Goal: Task Accomplishment & Management: Use online tool/utility

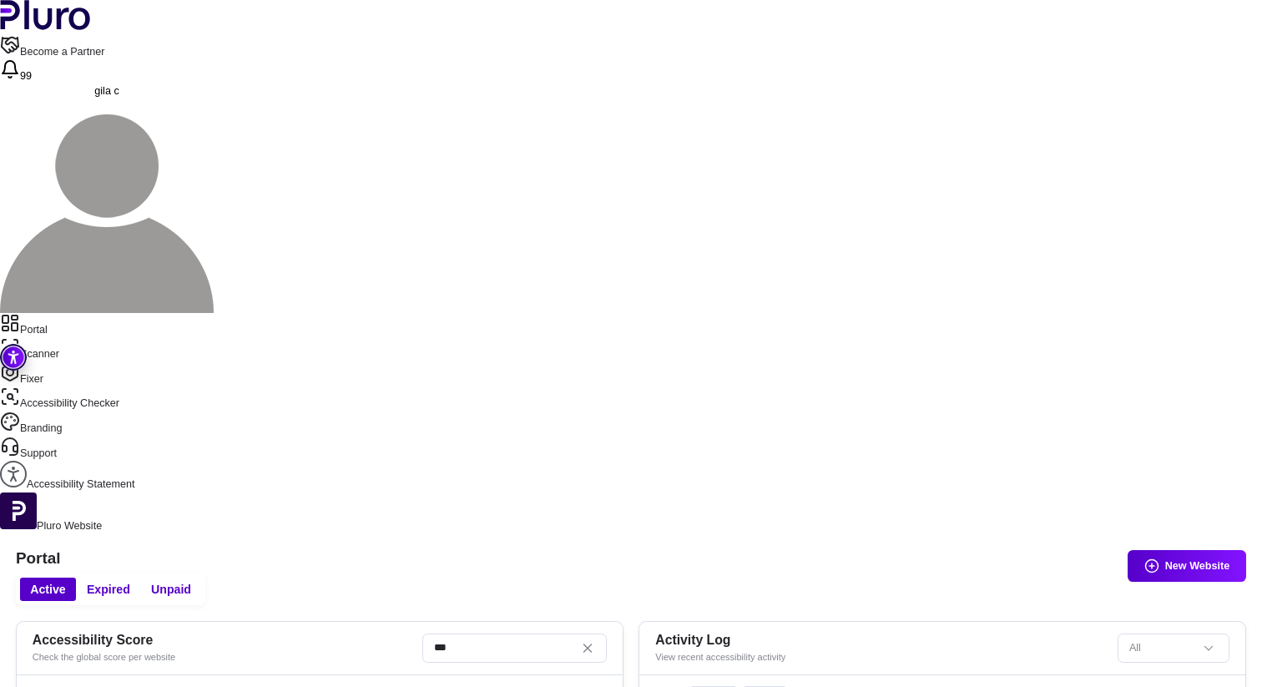
click at [388, 622] on header "Accessibility Score Check the global score per website ***" at bounding box center [320, 648] width 606 height 53
click at [86, 337] on link "Scanner" at bounding box center [631, 349] width 1262 height 25
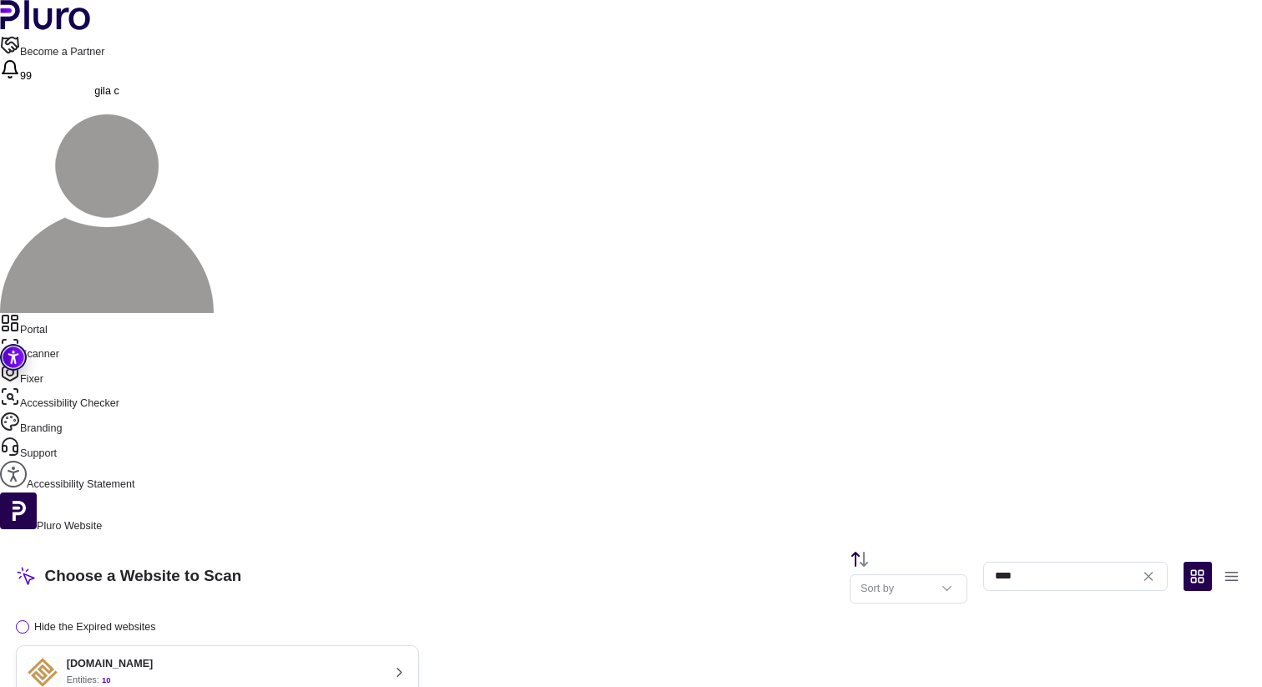
click at [401, 645] on button "[DOMAIN_NAME] Entities: 10 Last scan : [DATE] Next scan : n/a Entities Availabl…" at bounding box center [217, 695] width 403 height 101
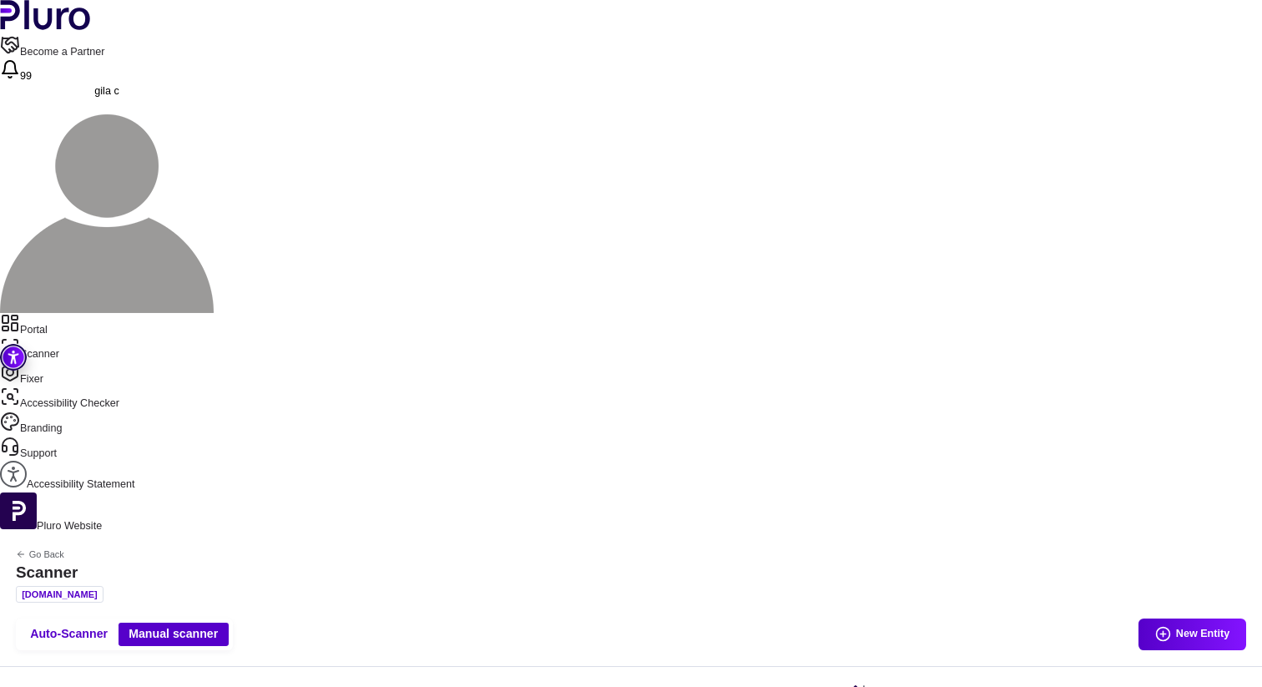
click at [63, 337] on link "Scanner" at bounding box center [631, 349] width 1262 height 25
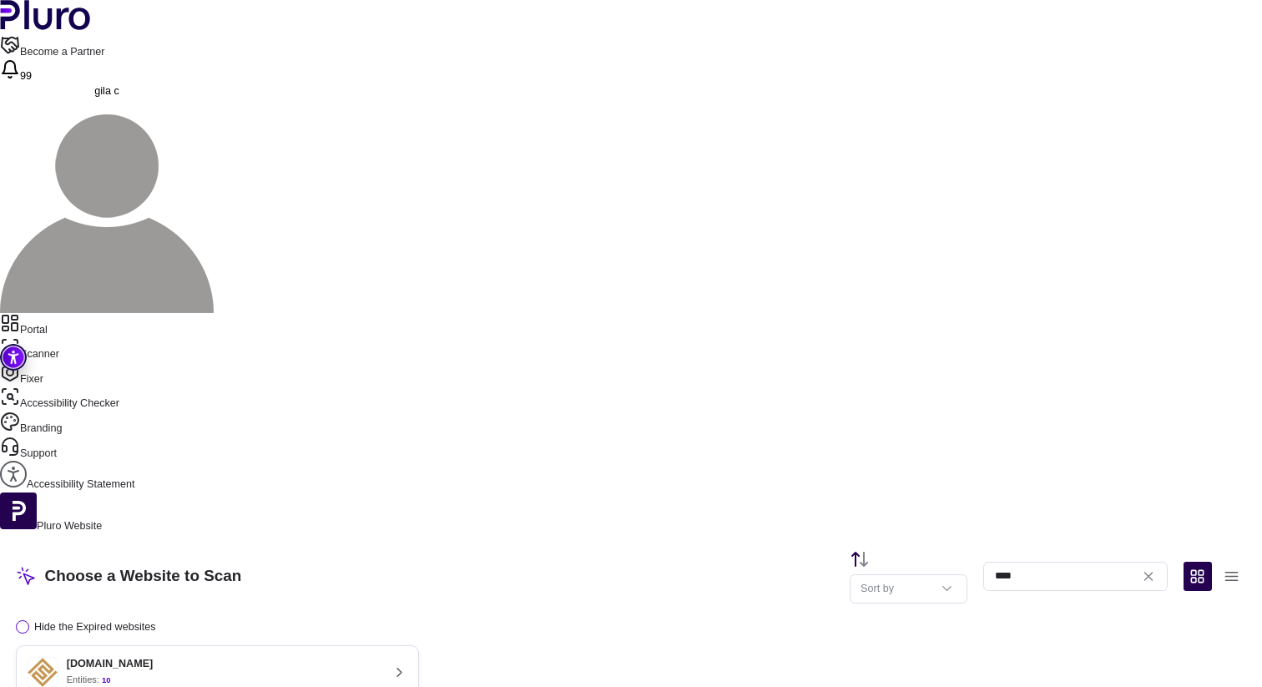
click at [154, 674] on div "Entities: 10" at bounding box center [110, 680] width 87 height 13
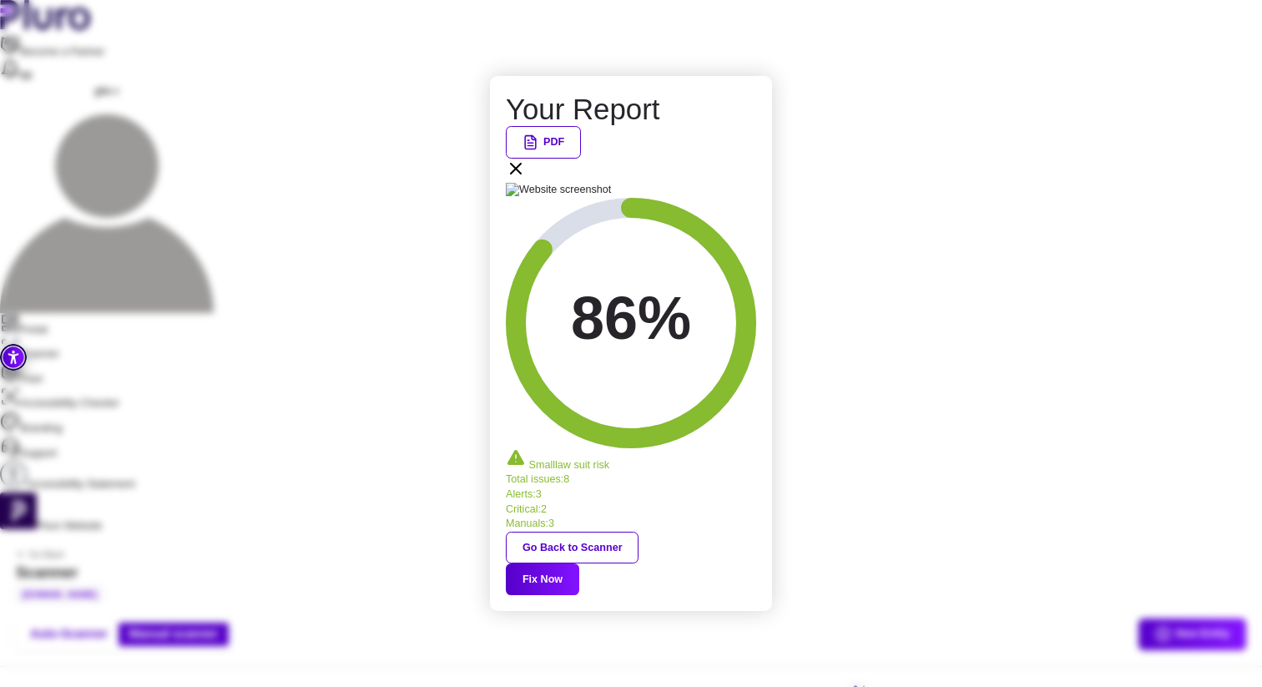
click at [579, 564] on button "Fix Now" at bounding box center [542, 580] width 73 height 32
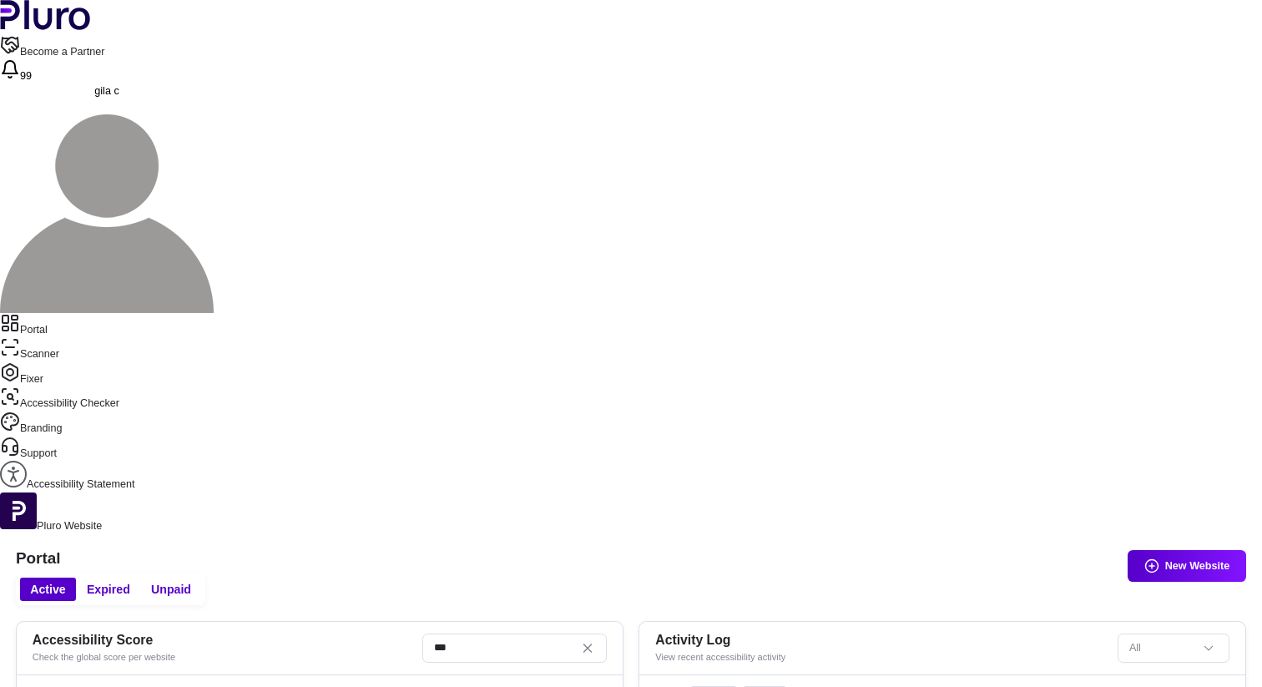
click at [83, 313] on link "Portal" at bounding box center [631, 325] width 1262 height 25
click at [74, 313] on link "Portal" at bounding box center [631, 325] width 1262 height 25
click at [214, 99] on img at bounding box center [107, 206] width 214 height 214
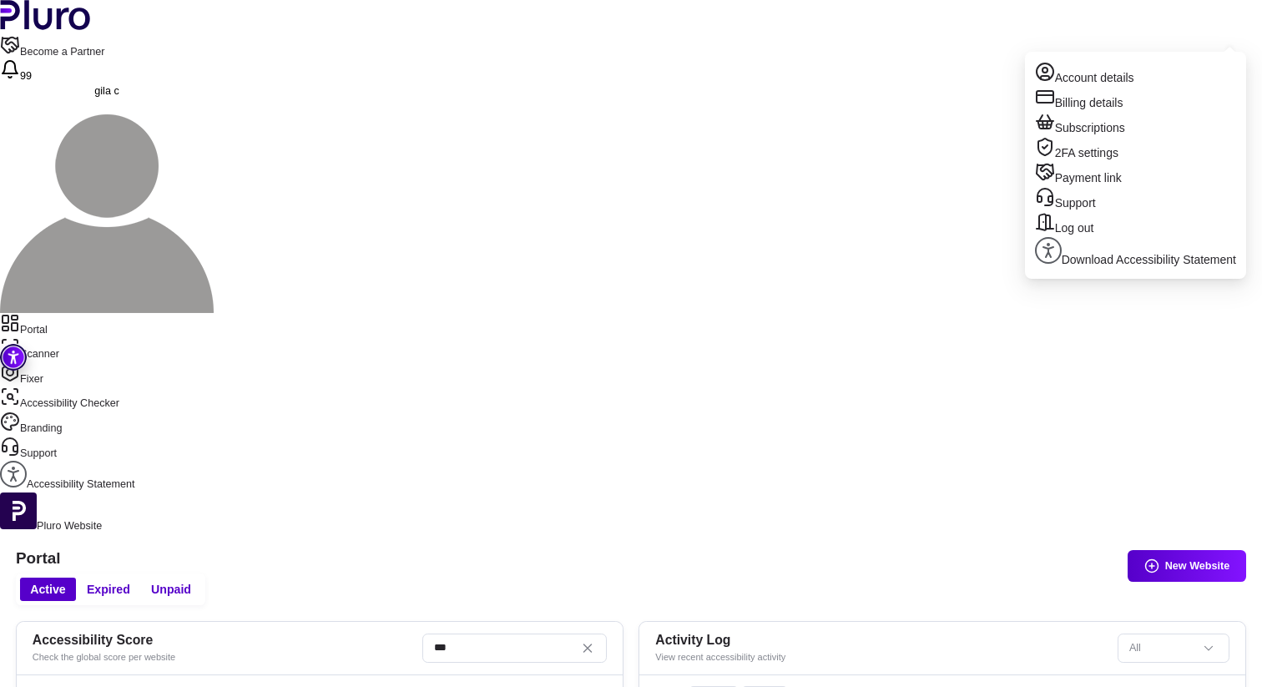
click at [119, 85] on span "gila c" at bounding box center [106, 91] width 24 height 12
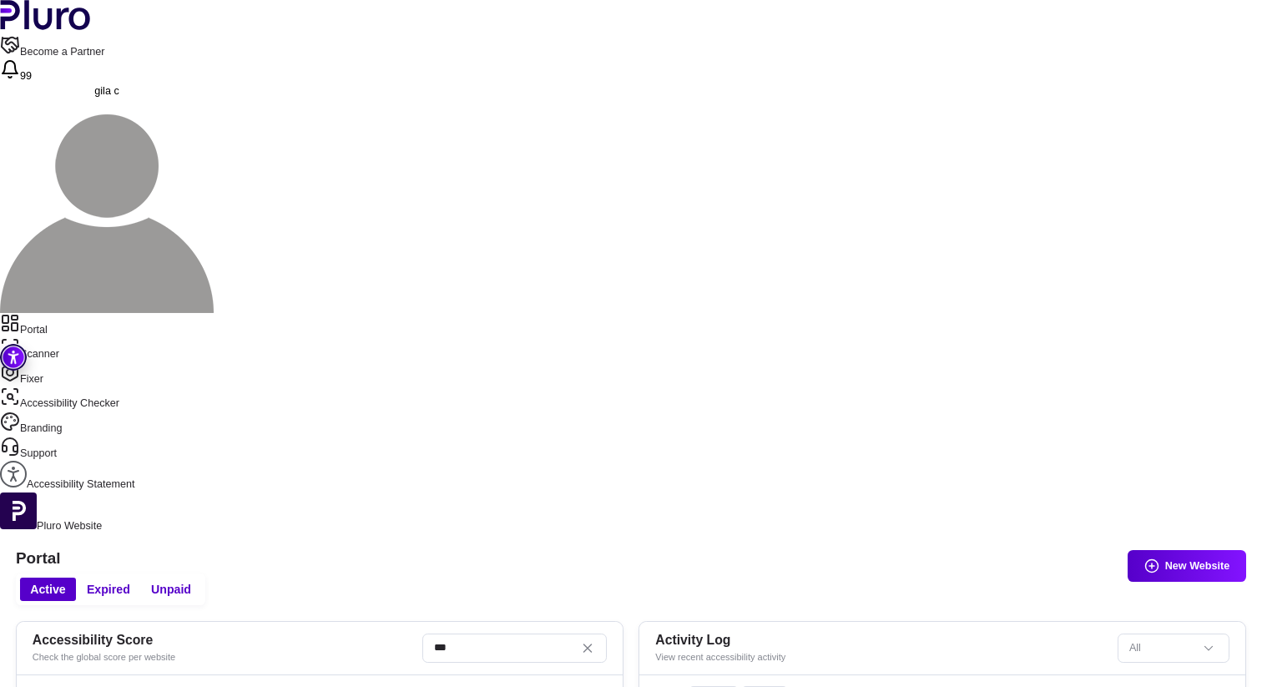
click at [74, 337] on link "Scanner" at bounding box center [631, 349] width 1262 height 25
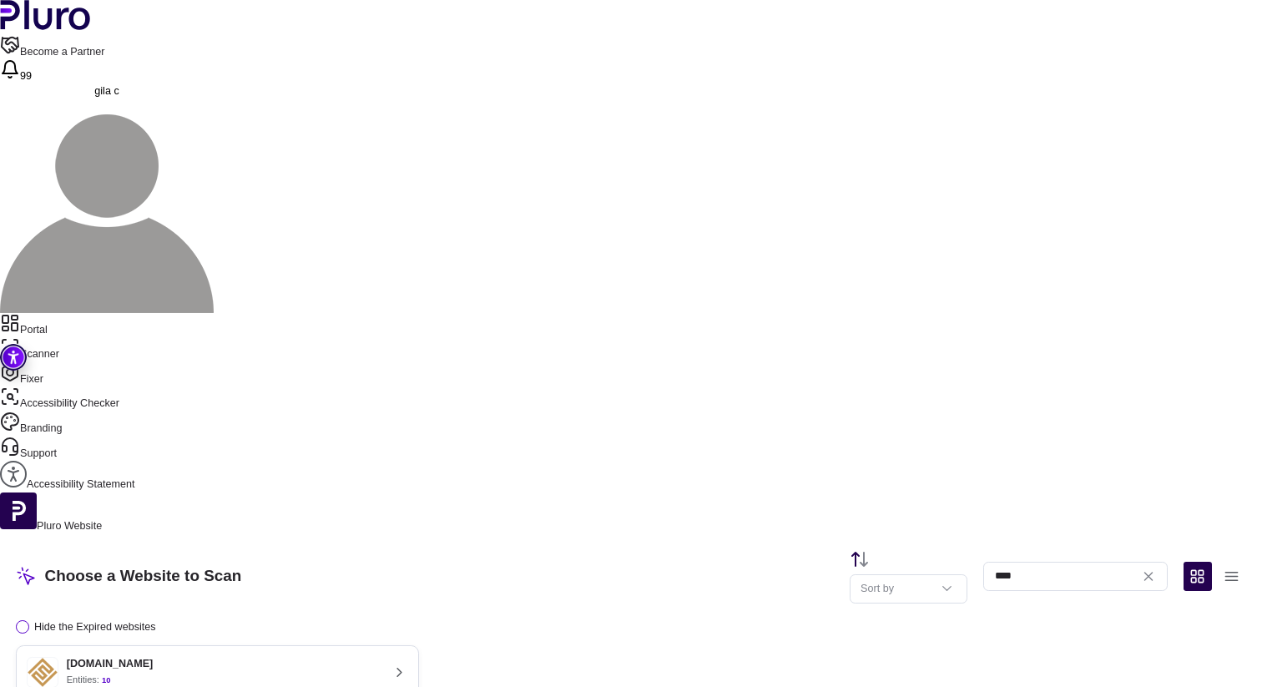
click at [1013, 562] on input "****" at bounding box center [1076, 576] width 185 height 29
click at [1151, 569] on icon "Clear search field" at bounding box center [1149, 577] width 16 height 16
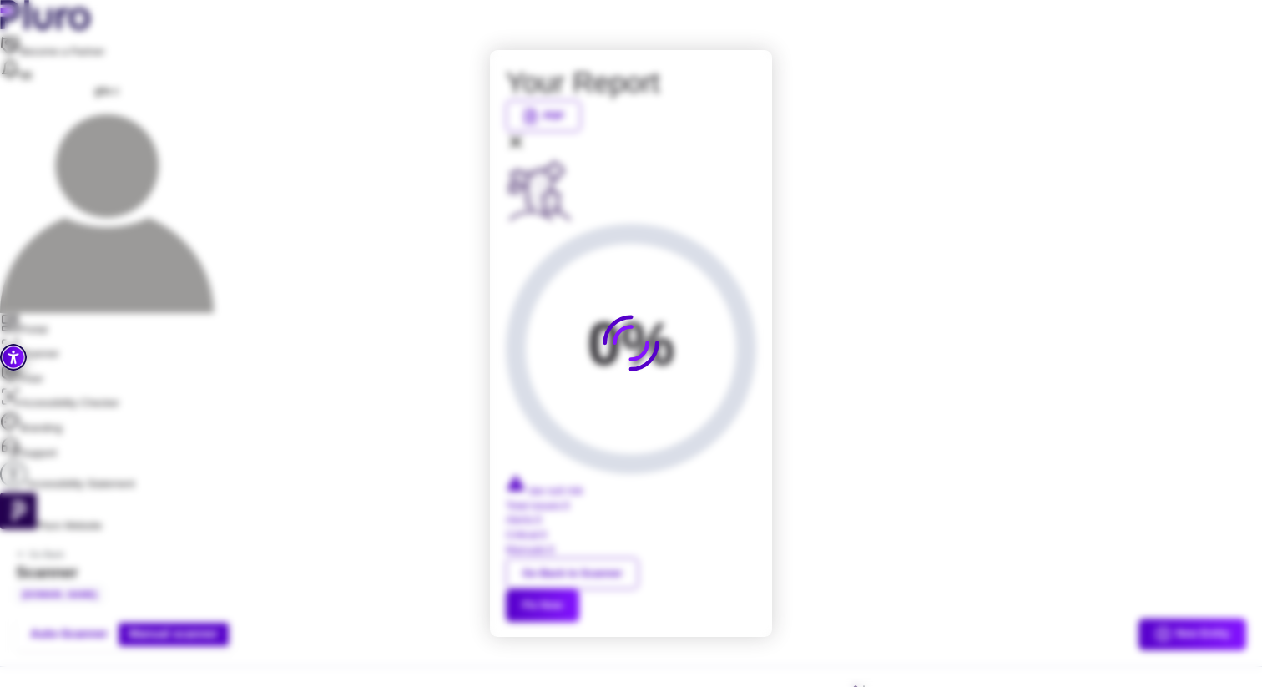
click at [754, 157] on div "PDF" at bounding box center [631, 128] width 250 height 57
click at [521, 147] on icon at bounding box center [516, 142] width 10 height 10
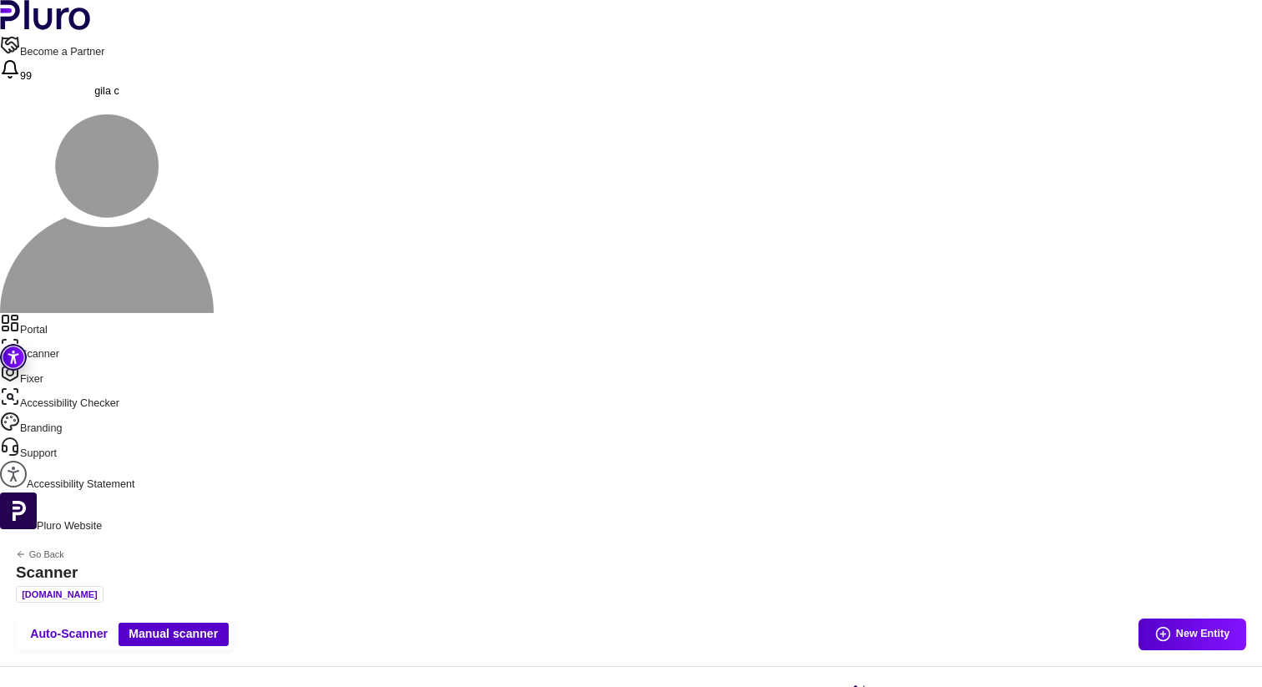
drag, startPoint x: 397, startPoint y: 294, endPoint x: 257, endPoint y: 302, distance: 140.5
copy li "https://www.visit-tlv.co.il/"
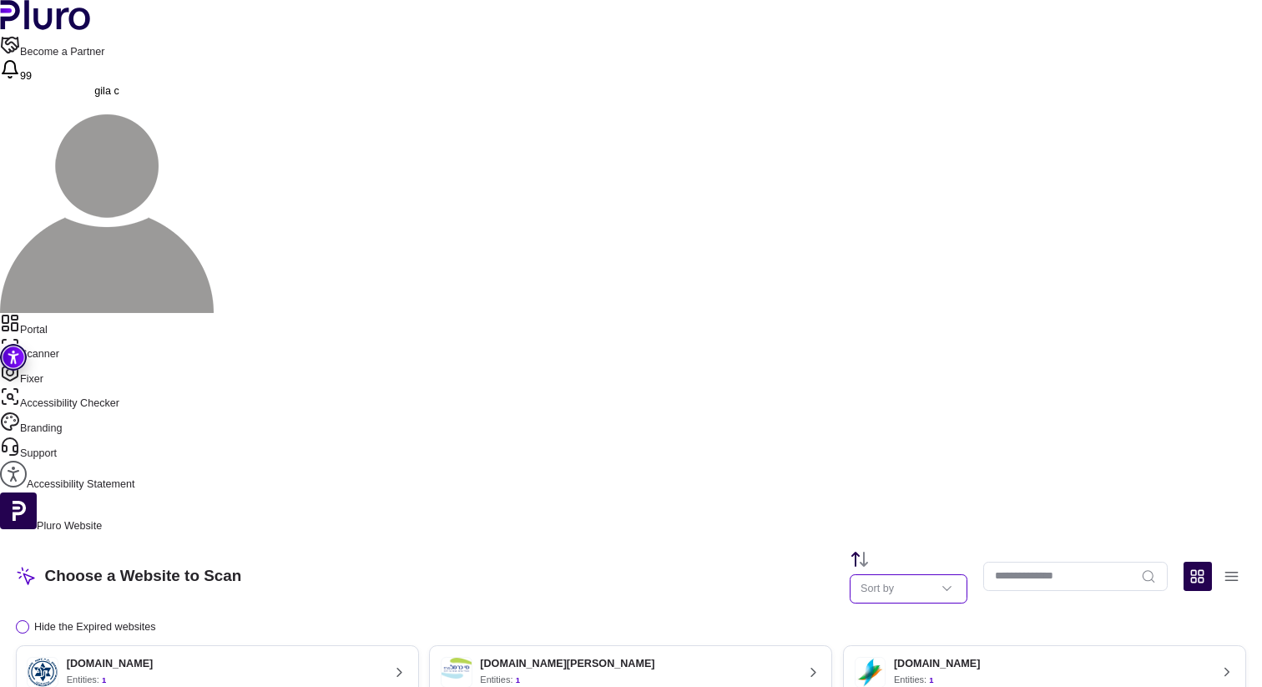
scroll to position [1, 0]
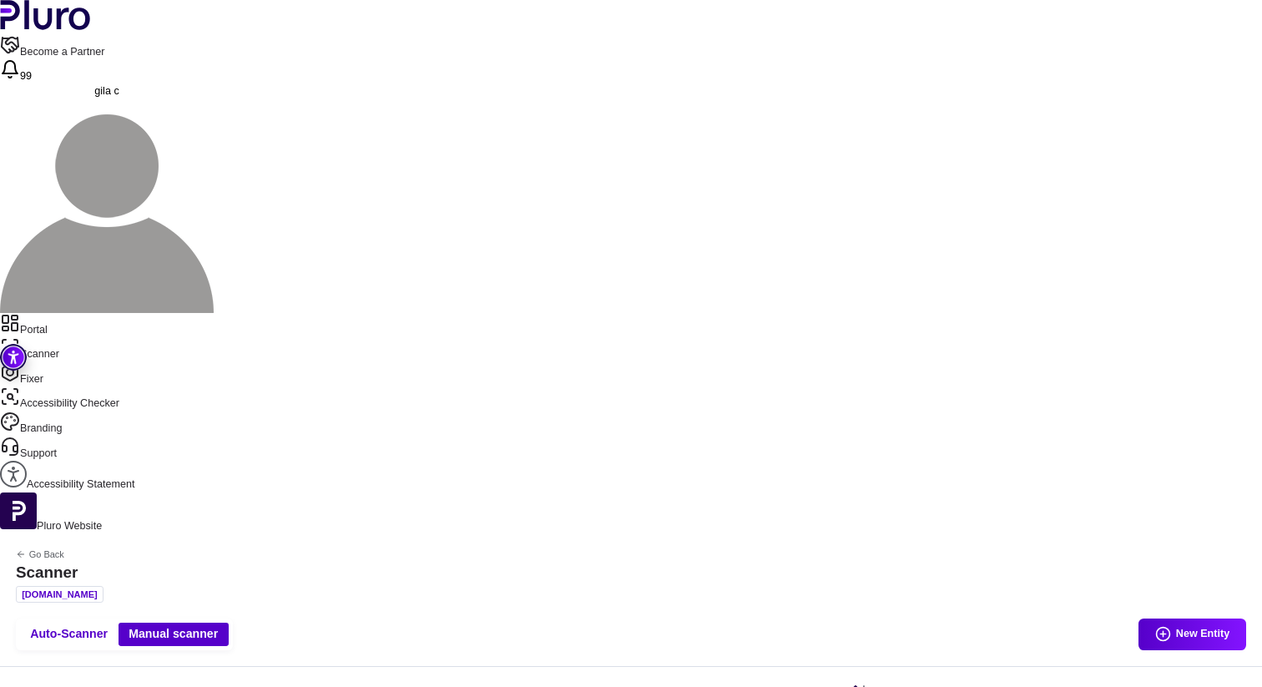
click at [91, 313] on link "Portal" at bounding box center [631, 325] width 1262 height 25
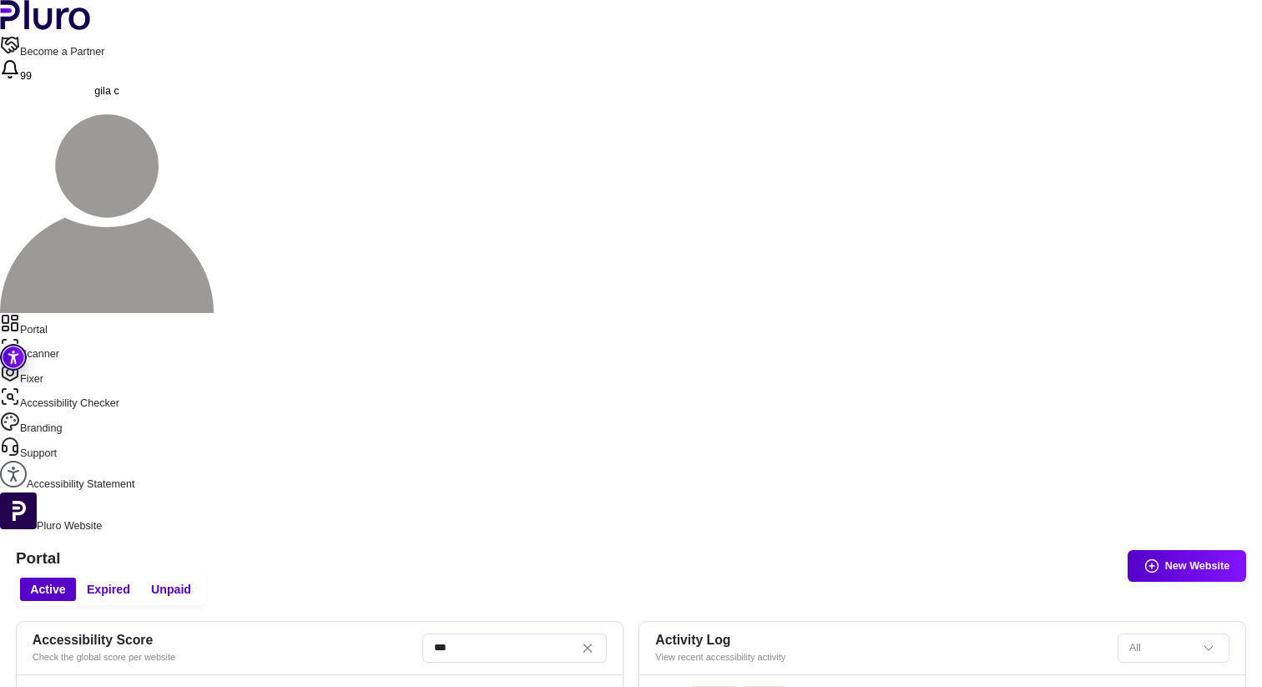
click at [607, 634] on div "***" at bounding box center [515, 648] width 185 height 29
click at [542, 634] on input "***" at bounding box center [515, 648] width 185 height 29
click at [85, 337] on link "Scanner" at bounding box center [631, 349] width 1262 height 25
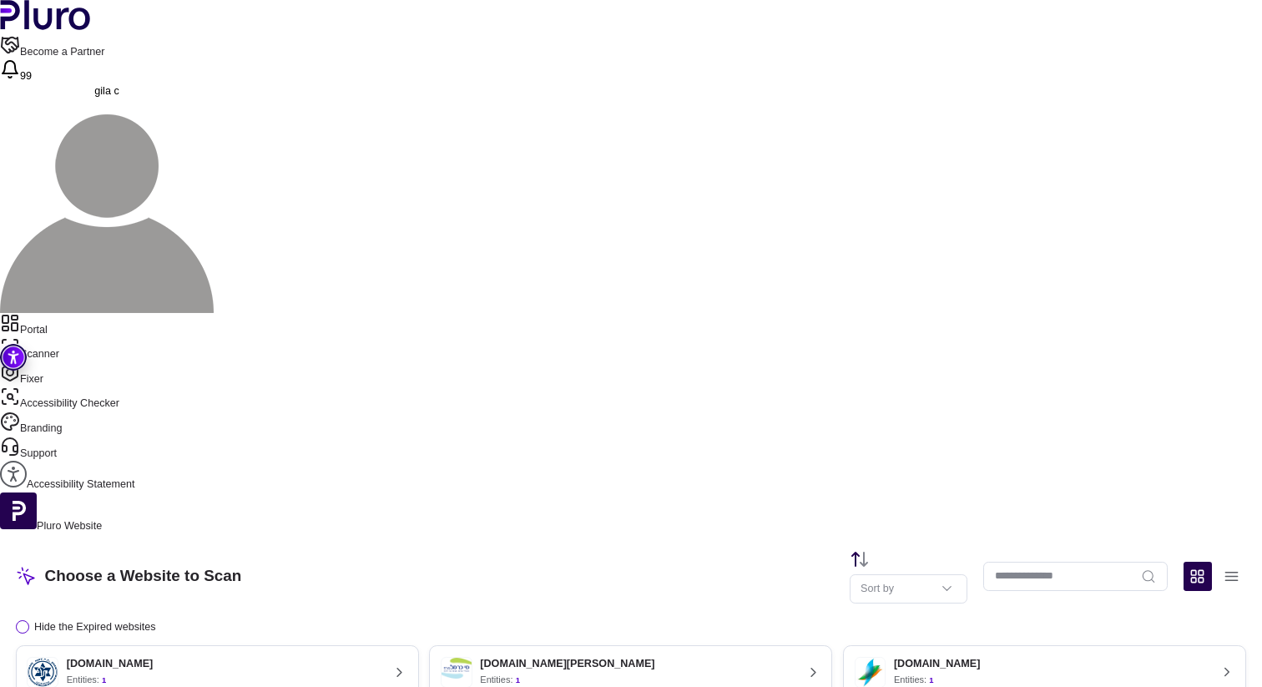
click at [1051, 562] on input "Website Search" at bounding box center [1076, 576] width 185 height 29
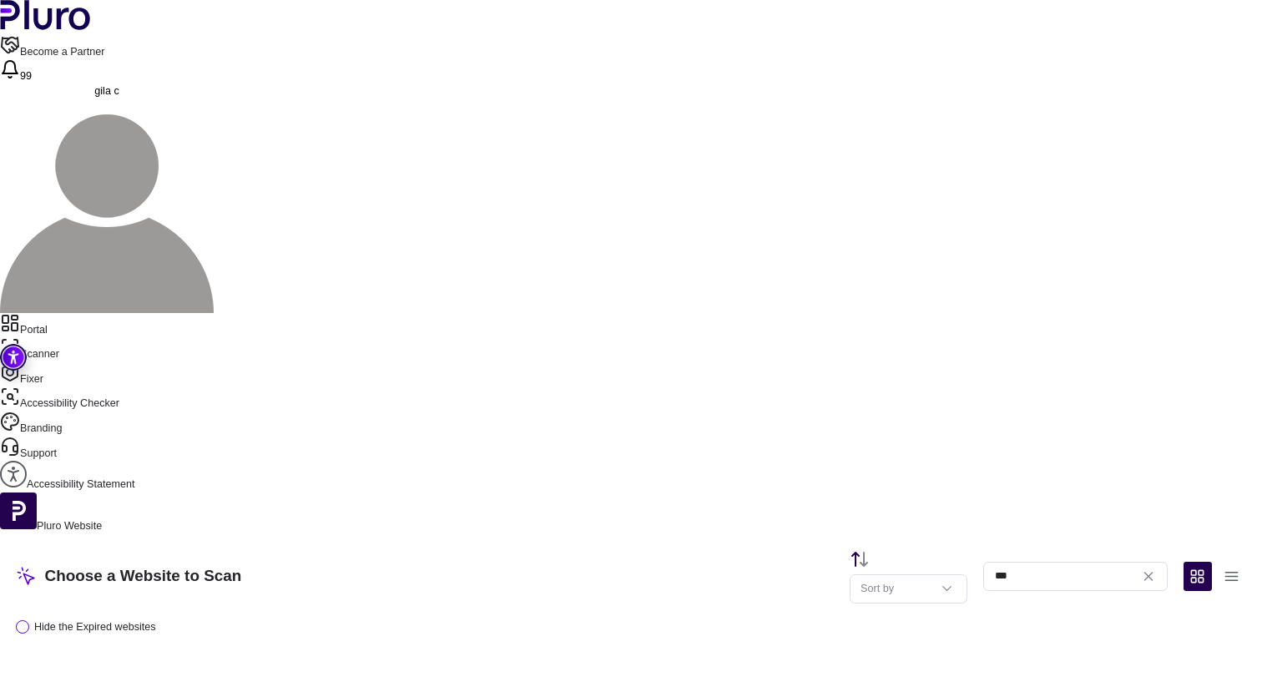
type input "***"
click at [333, 657] on div "fortune-fa.co.il Entities: 10" at bounding box center [204, 673] width 354 height 32
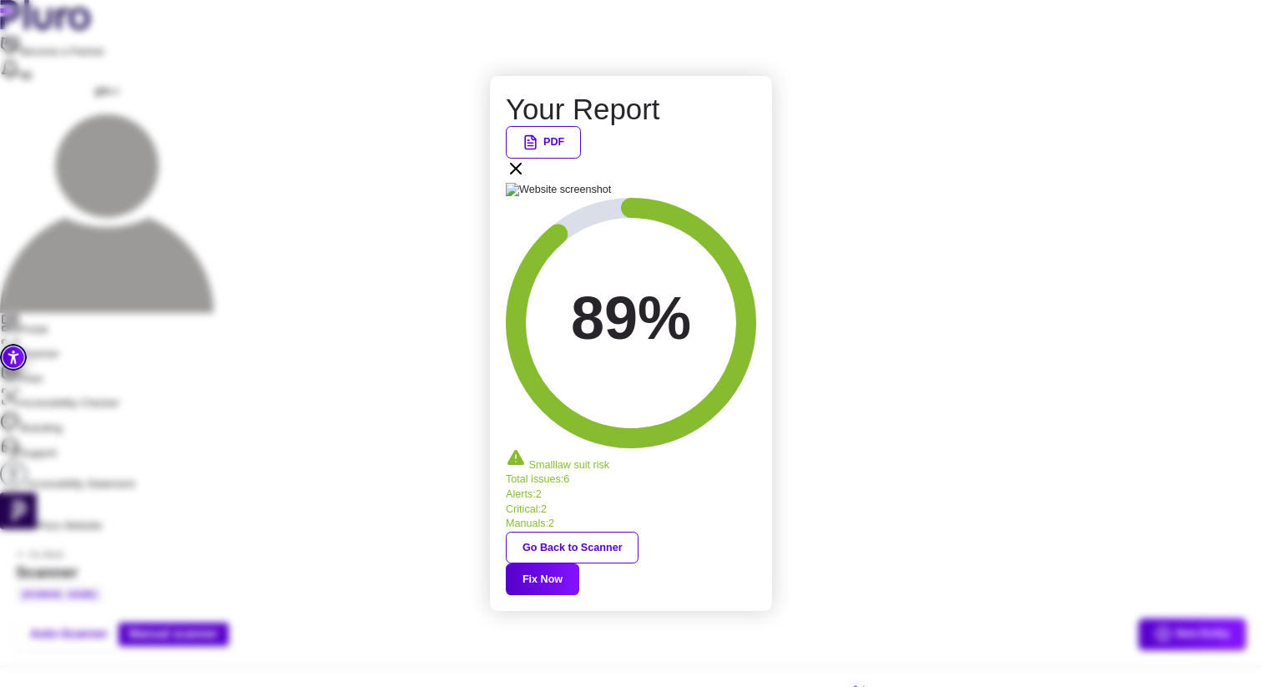
click at [526, 179] on icon at bounding box center [516, 169] width 20 height 20
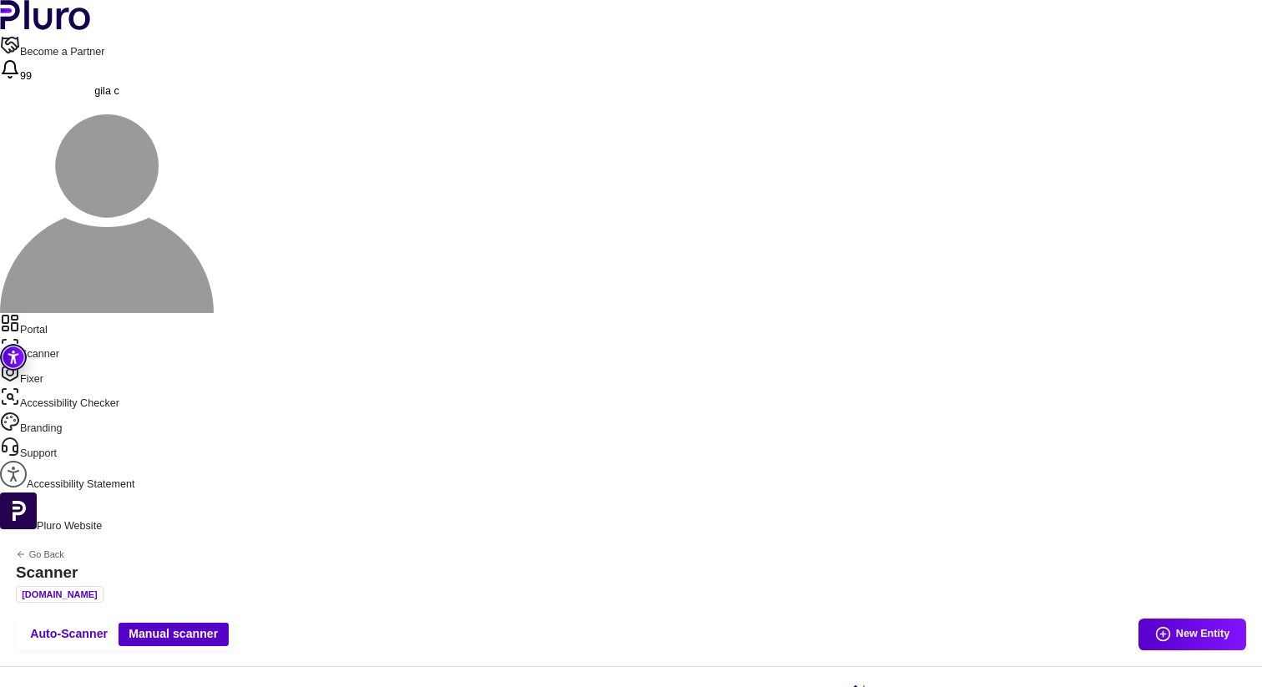
click at [74, 313] on link "Portal" at bounding box center [631, 325] width 1262 height 25
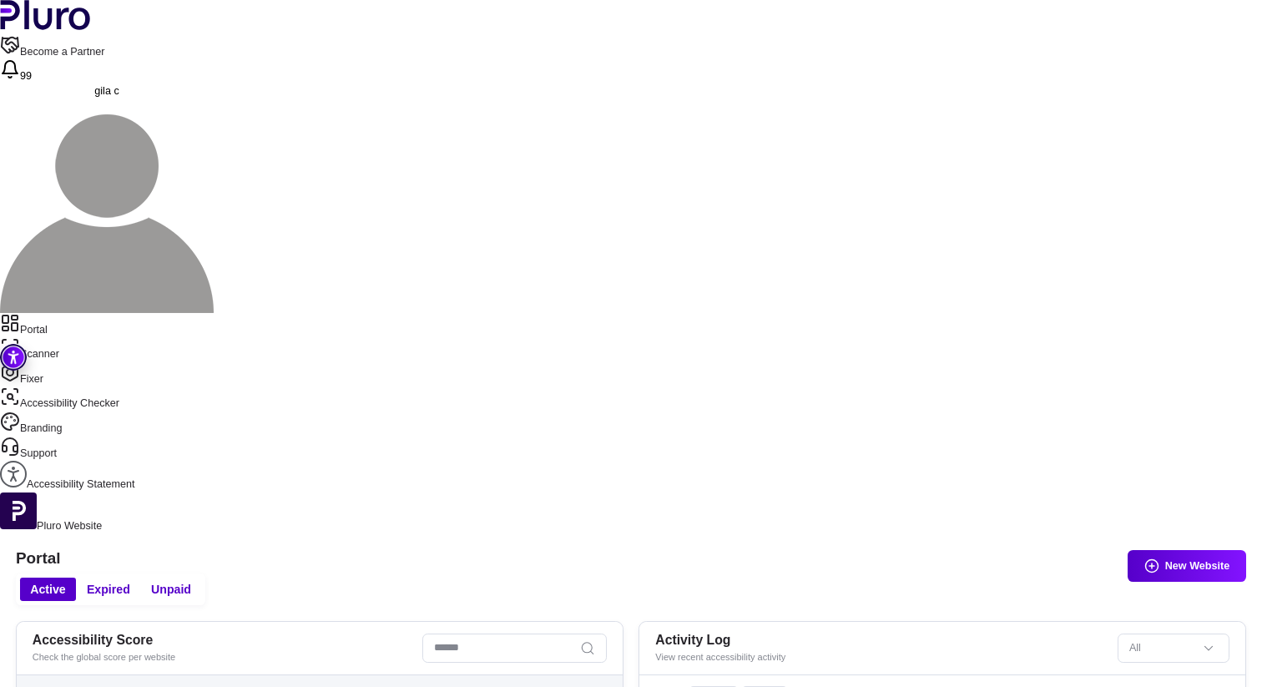
click at [607, 634] on input "Search" at bounding box center [515, 648] width 185 height 29
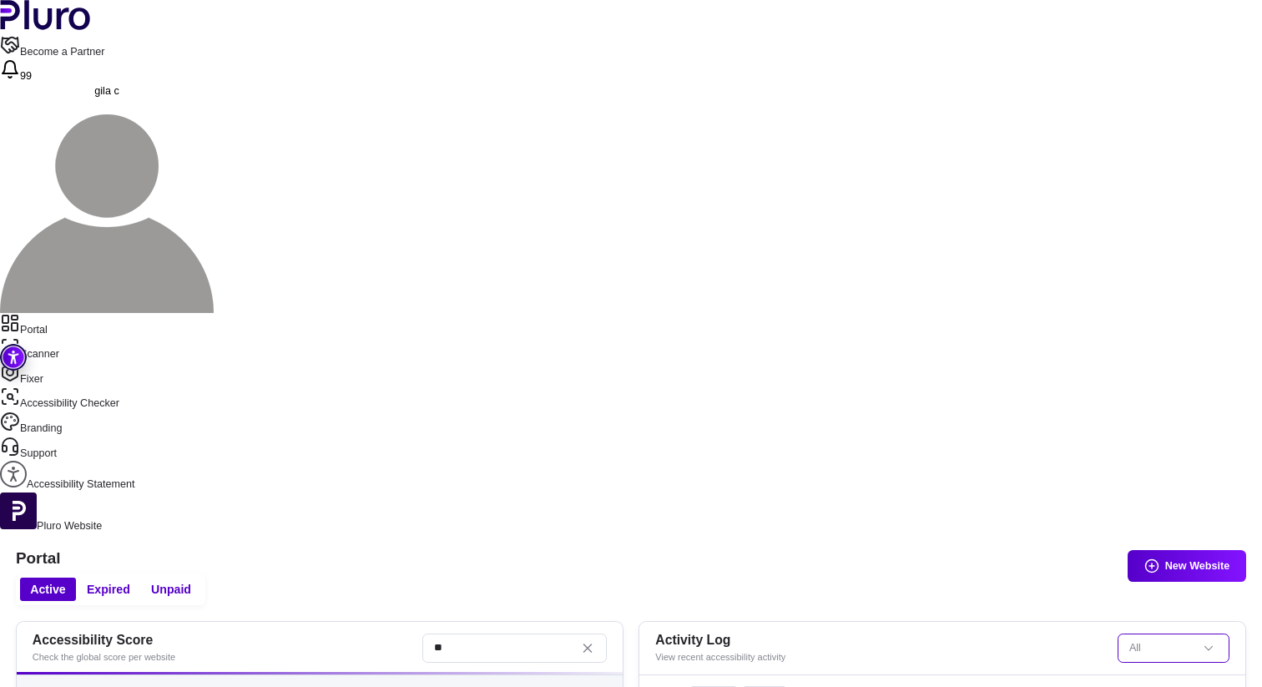
click at [1158, 639] on input "Set sorting" at bounding box center [1167, 648] width 74 height 19
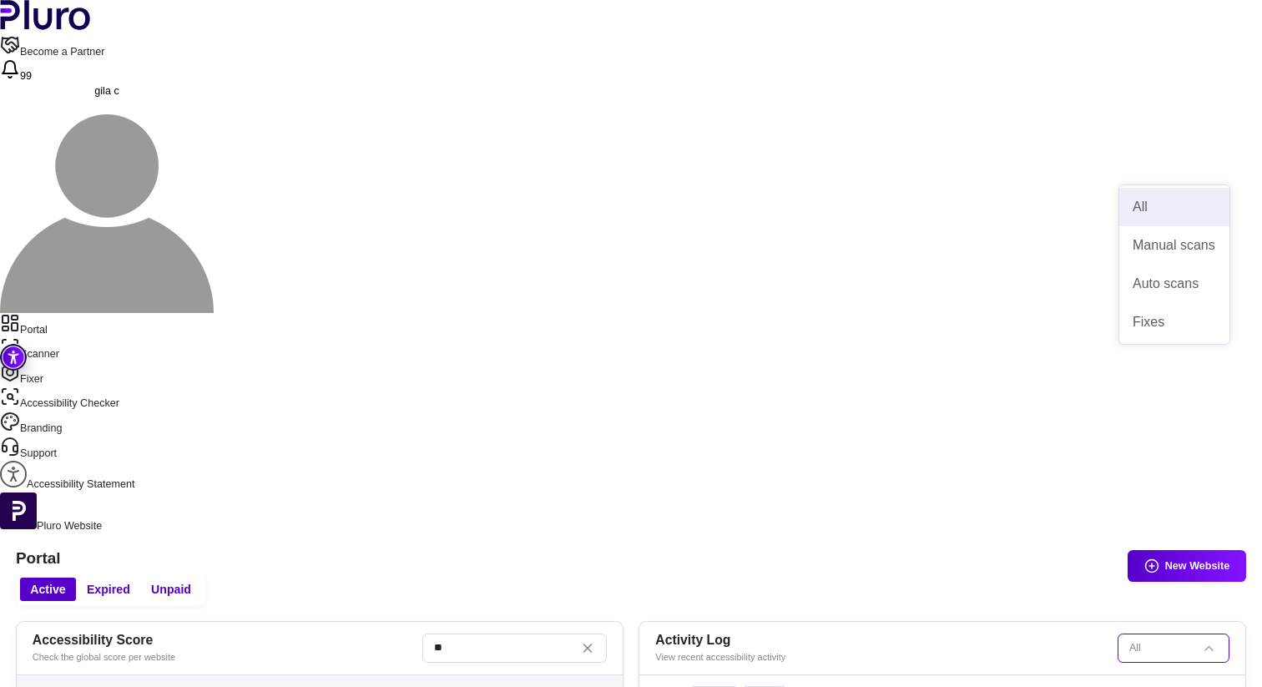
click at [565, 634] on input "**" at bounding box center [515, 648] width 185 height 29
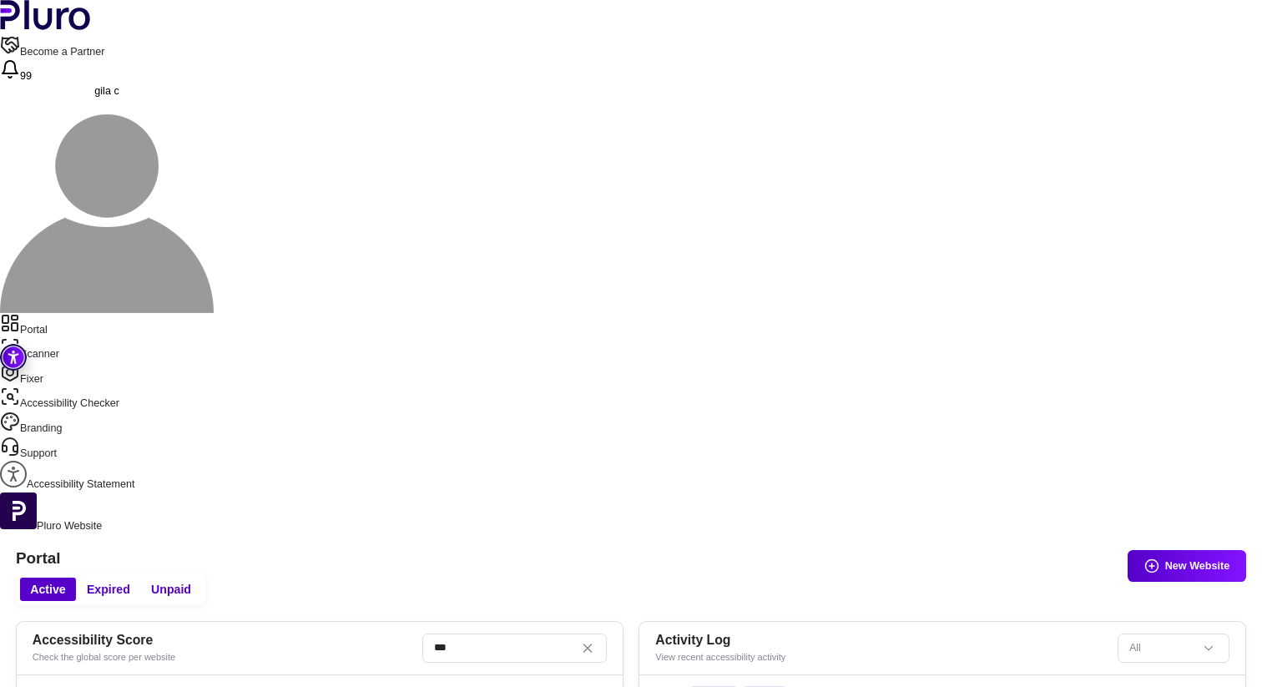
type input "***"
click at [82, 337] on link "Scanner" at bounding box center [631, 349] width 1262 height 25
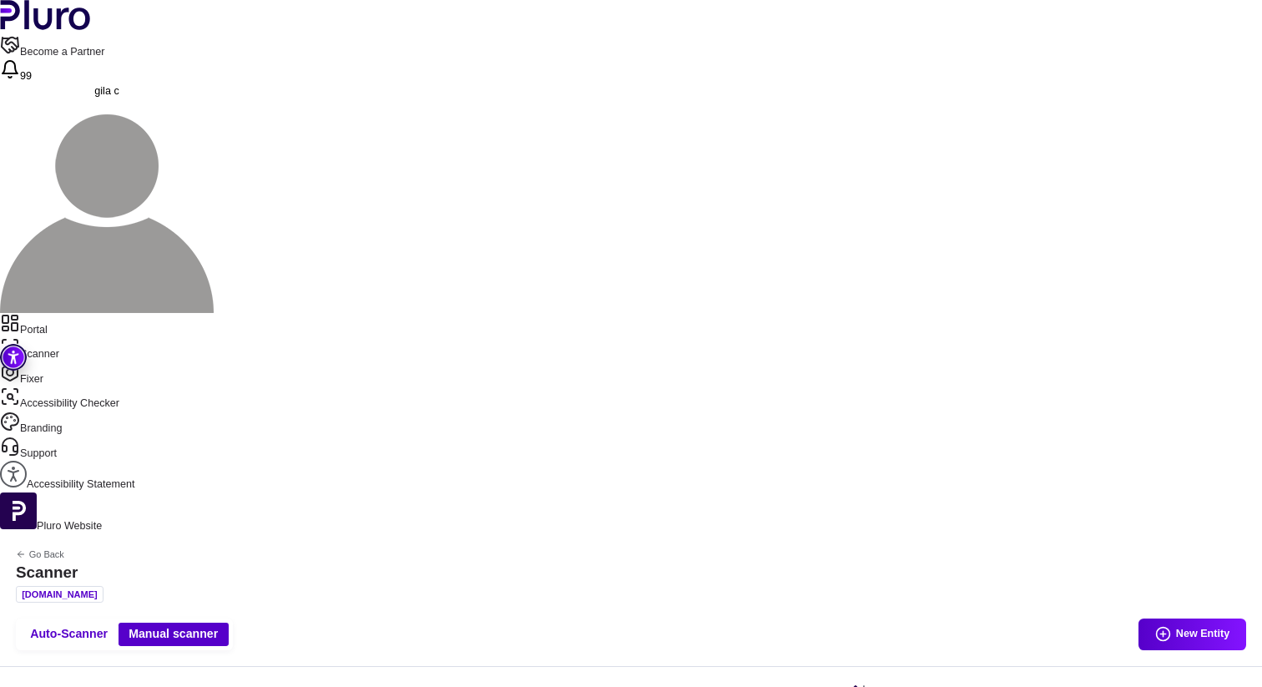
click at [45, 362] on link "Fixer" at bounding box center [631, 374] width 1262 height 25
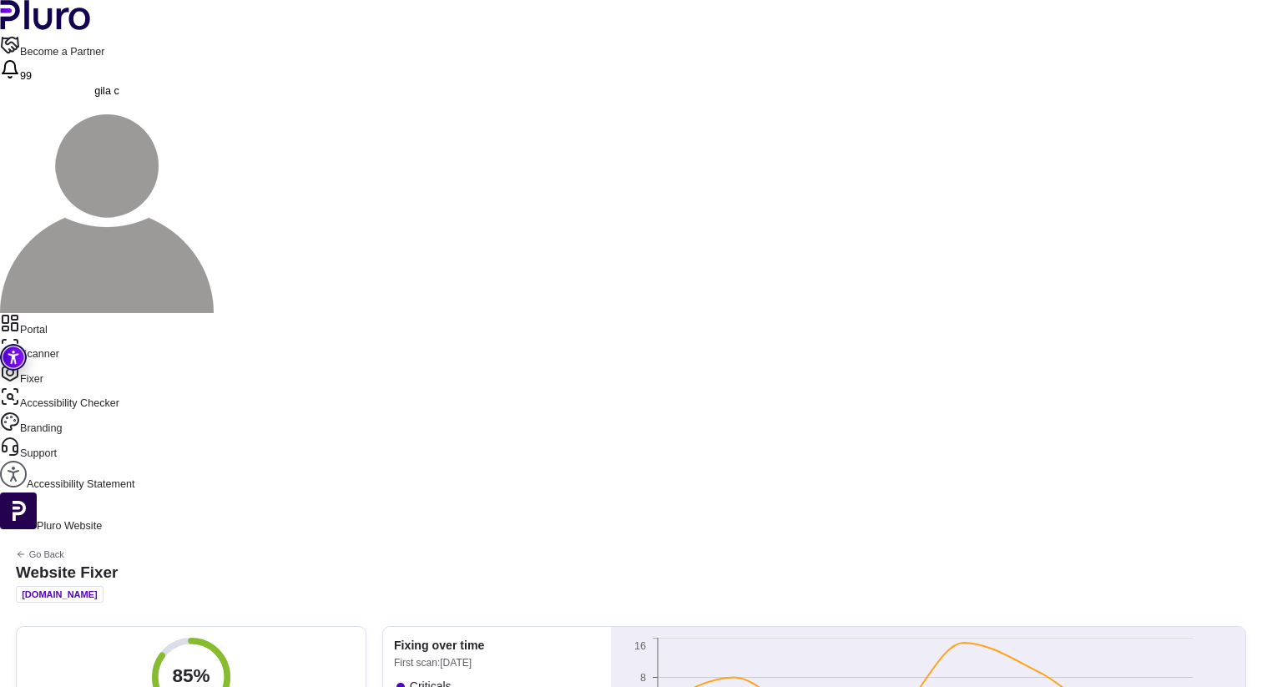
click at [39, 362] on link "Fixer" at bounding box center [631, 374] width 1262 height 25
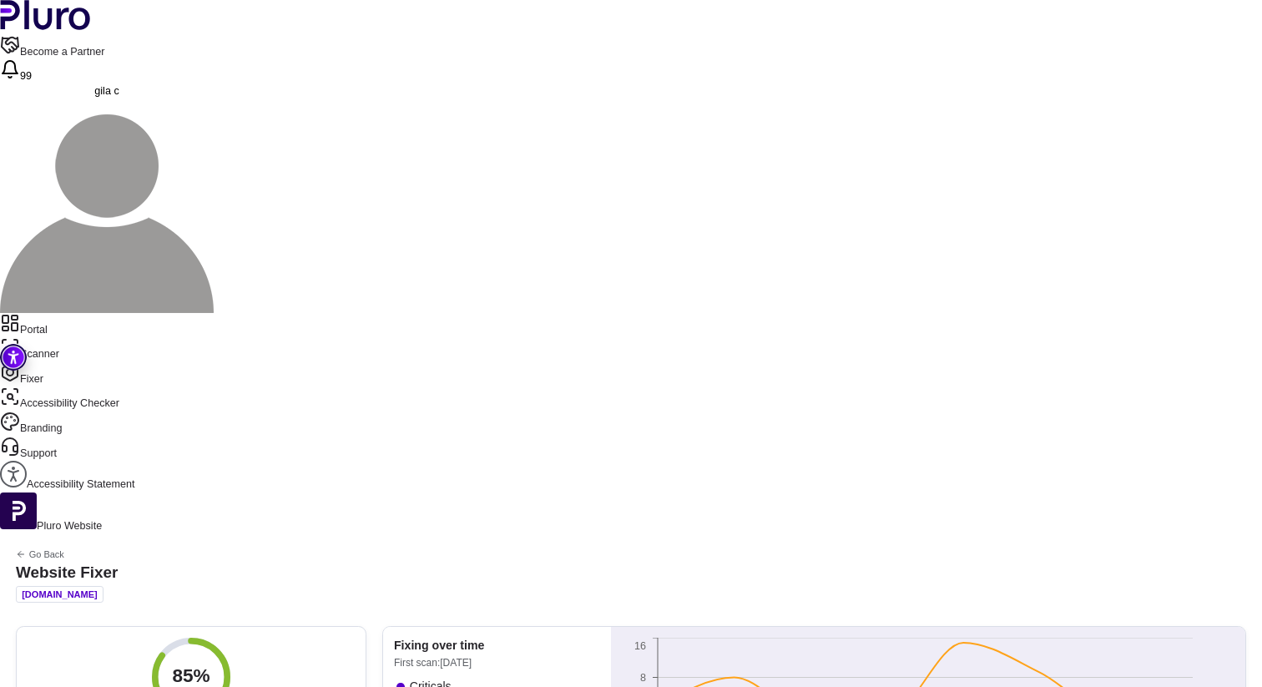
click at [90, 337] on link "Scanner" at bounding box center [631, 349] width 1262 height 25
click at [85, 313] on link "Portal" at bounding box center [631, 325] width 1262 height 25
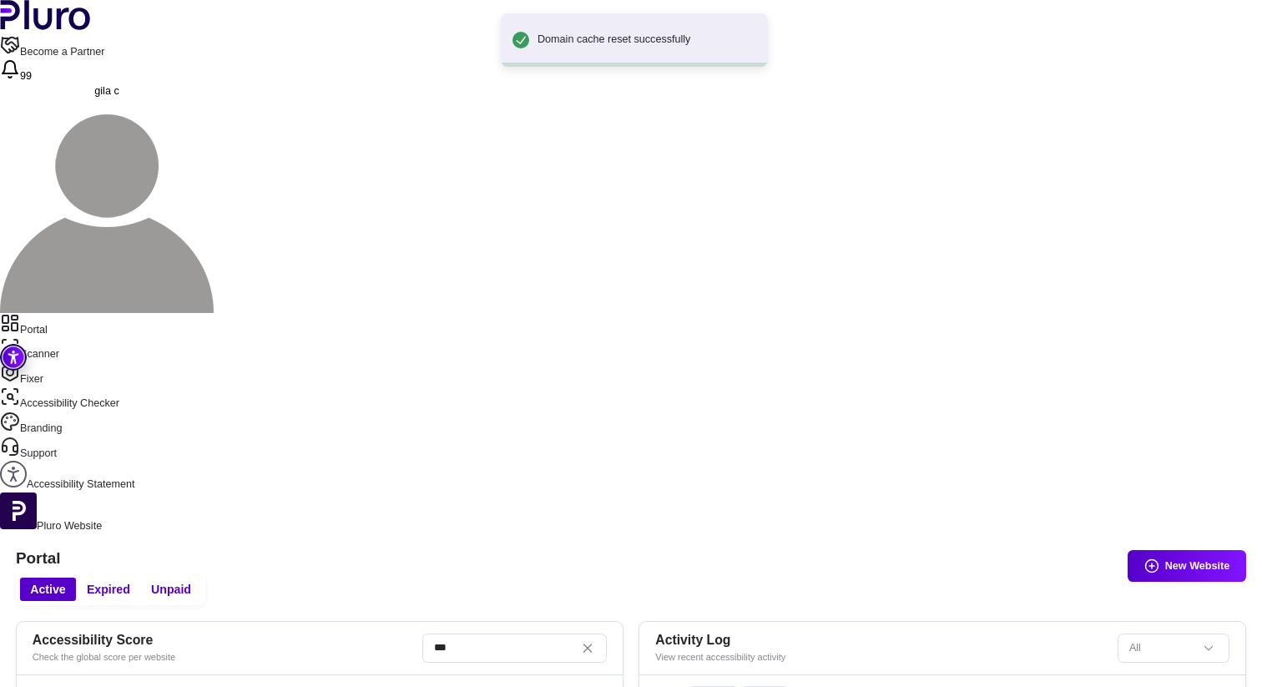
click at [48, 337] on link "Scanner" at bounding box center [631, 349] width 1262 height 25
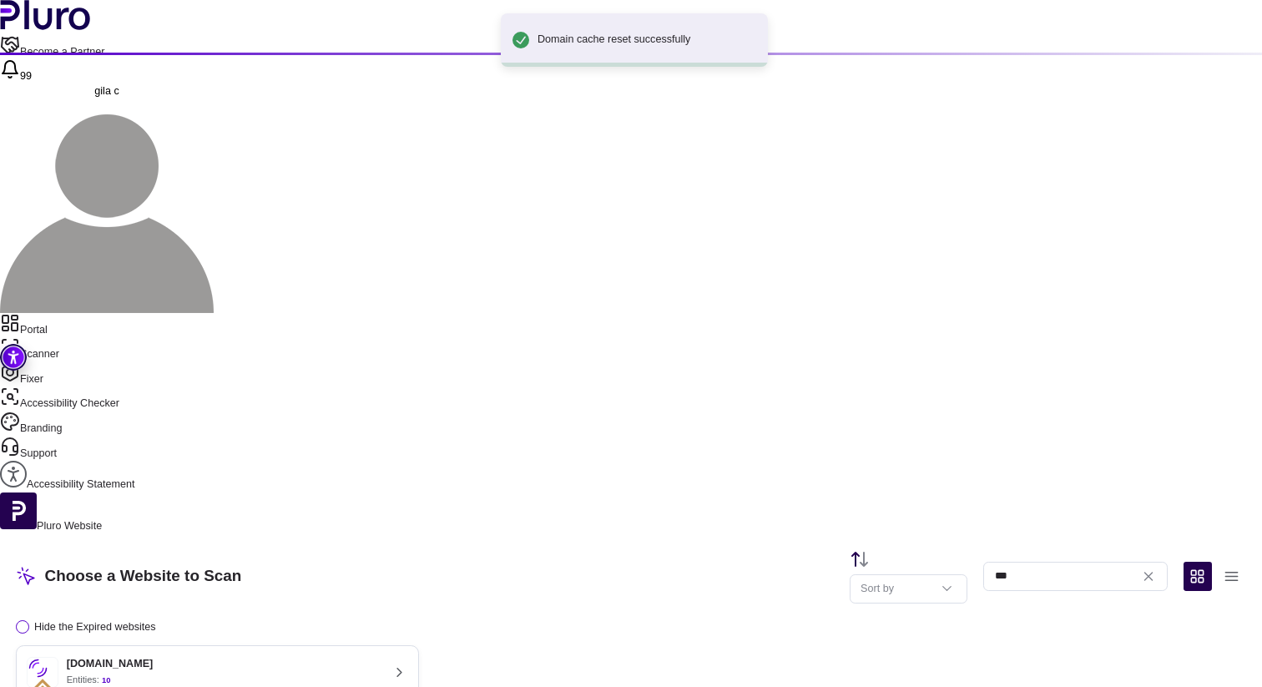
click at [357, 657] on div "fortune-fa.co.il Entities: 10" at bounding box center [204, 673] width 354 height 32
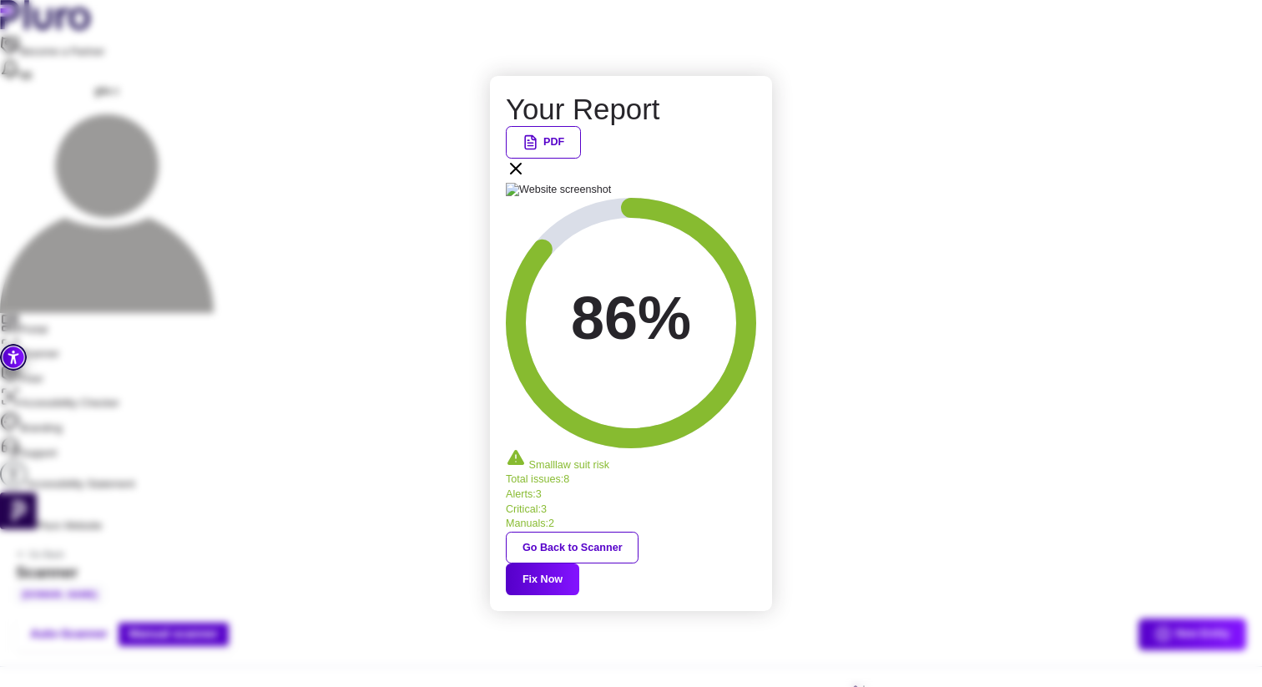
click at [579, 564] on button "Fix Now" at bounding box center [542, 580] width 73 height 32
